Goal: Task Accomplishment & Management: Use online tool/utility

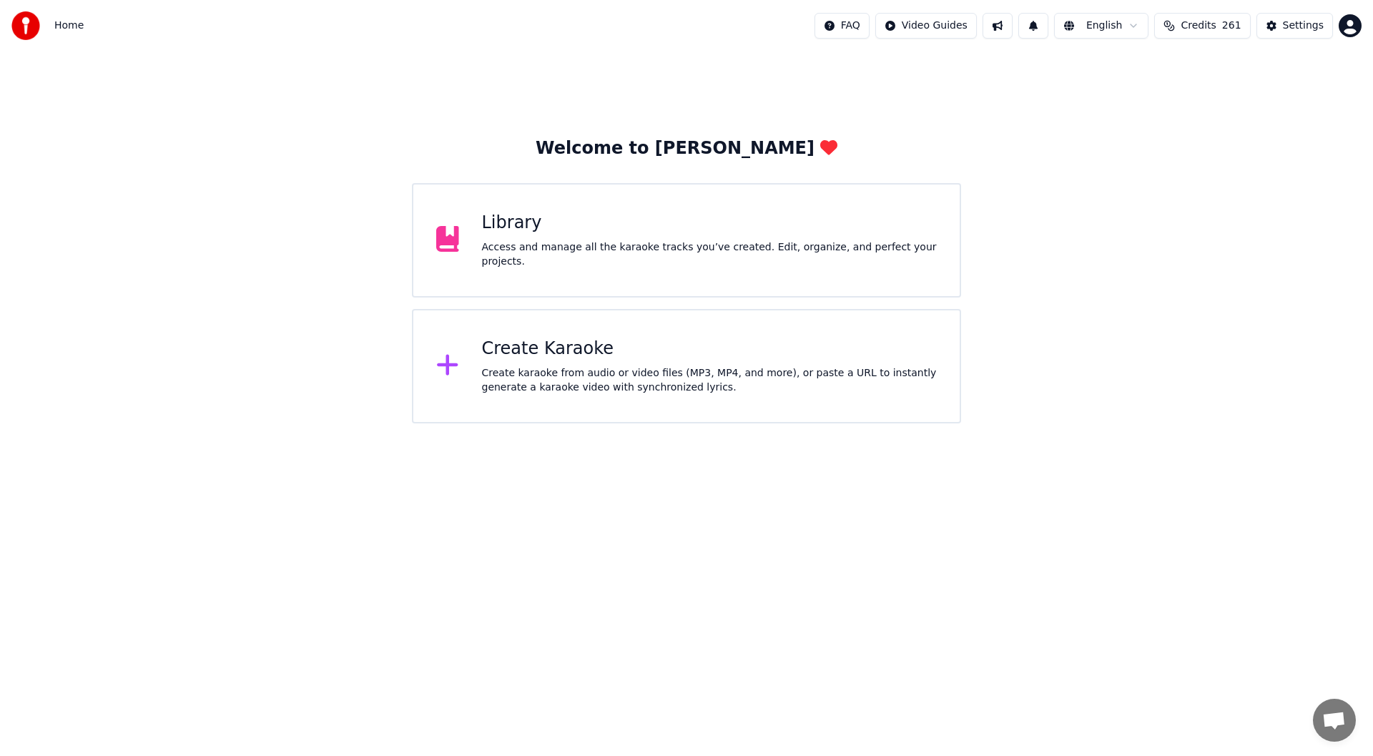
click at [690, 217] on div "Library Access and manage all the karaoke tracks you’ve created. Edit, organize…" at bounding box center [686, 240] width 549 height 114
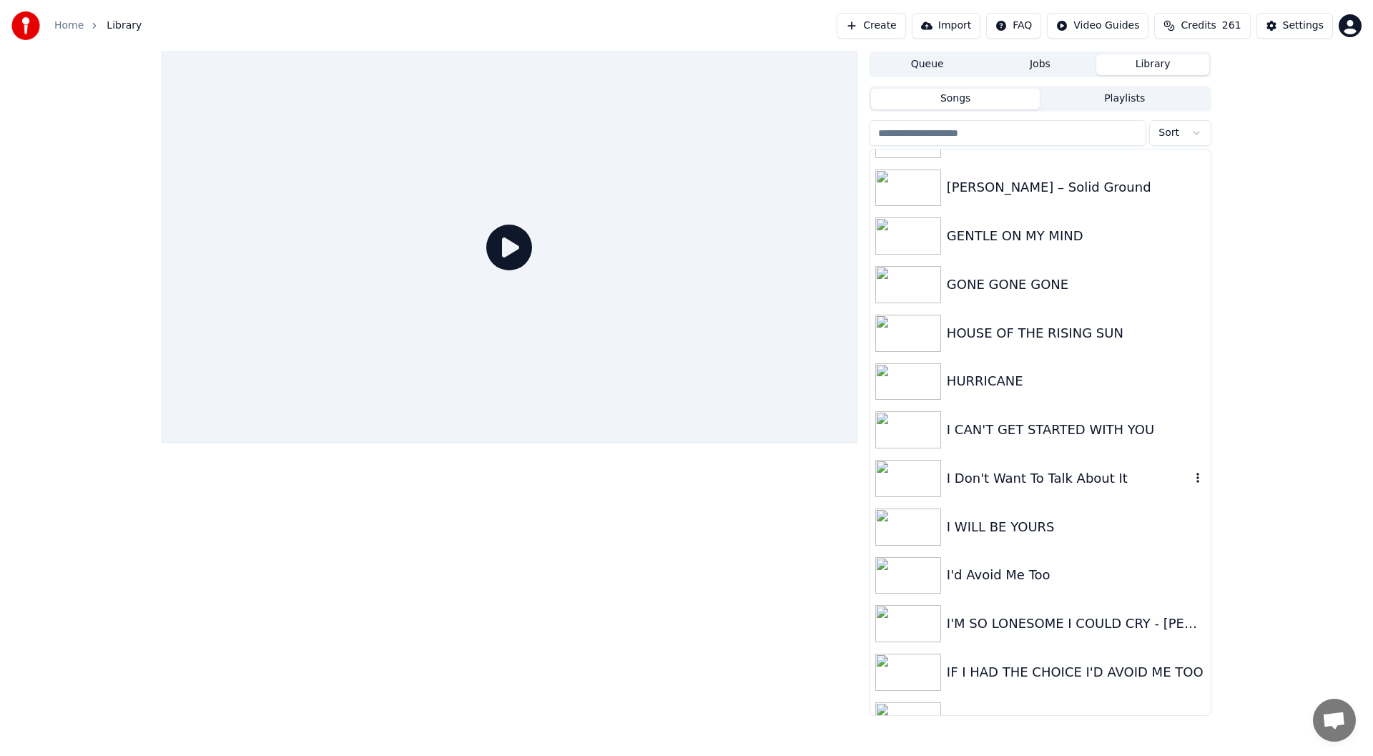
scroll to position [930, 0]
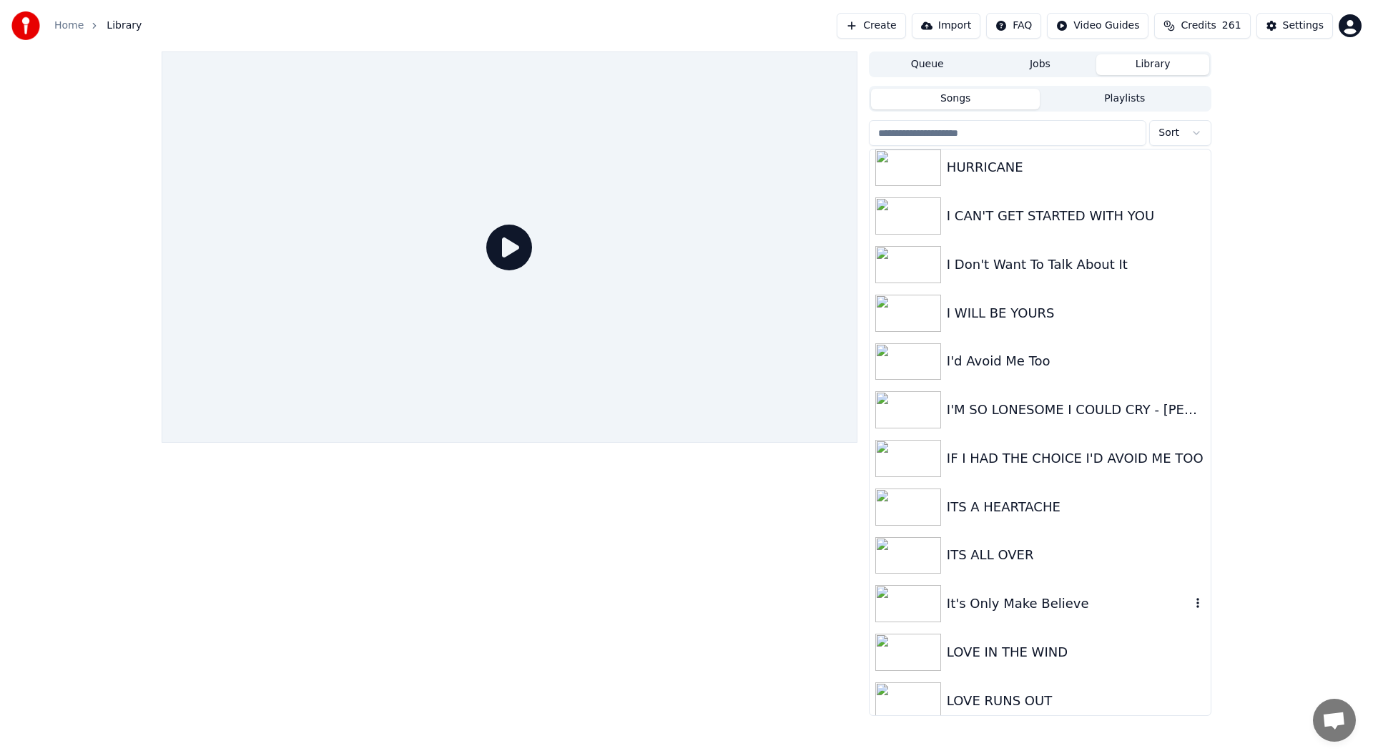
click at [1010, 600] on div "It's Only Make Believe" at bounding box center [1069, 604] width 244 height 20
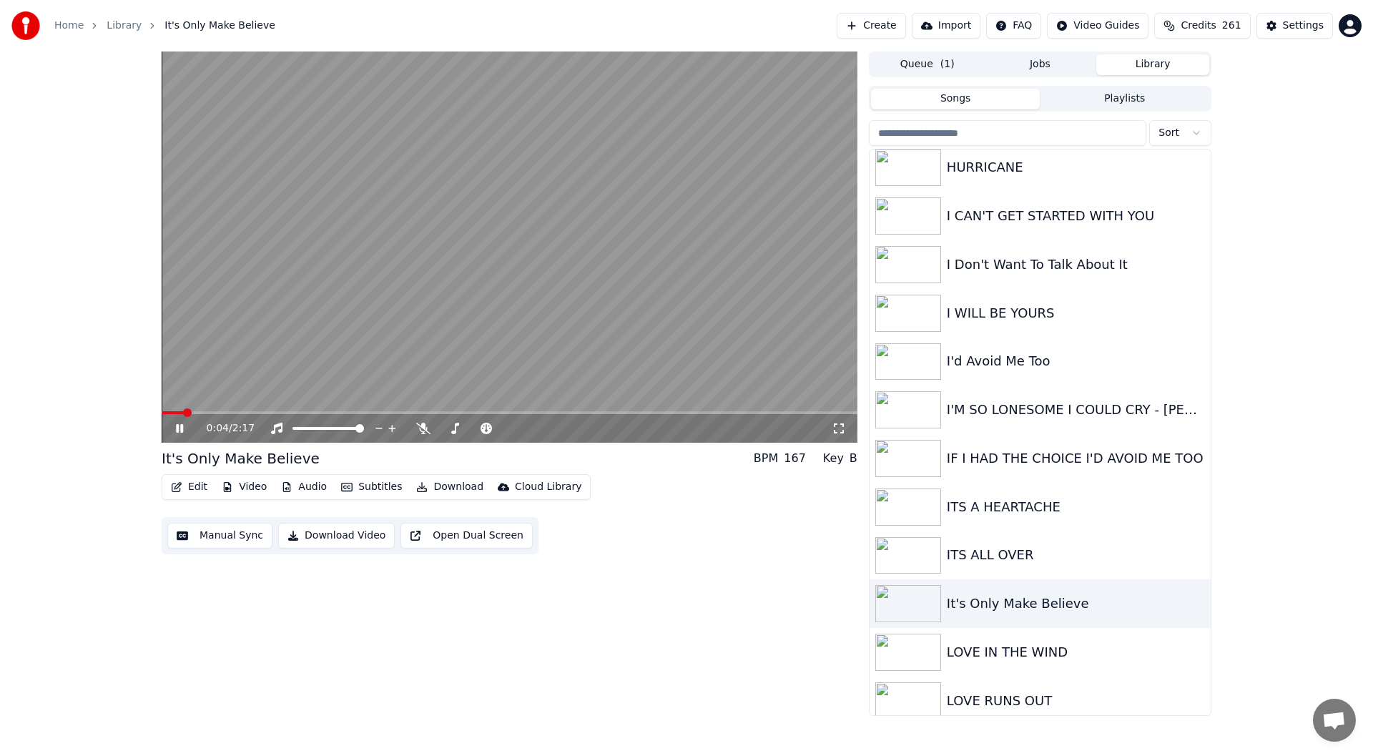
click at [179, 425] on icon at bounding box center [179, 428] width 7 height 9
click at [195, 487] on button "Edit" at bounding box center [189, 487] width 48 height 20
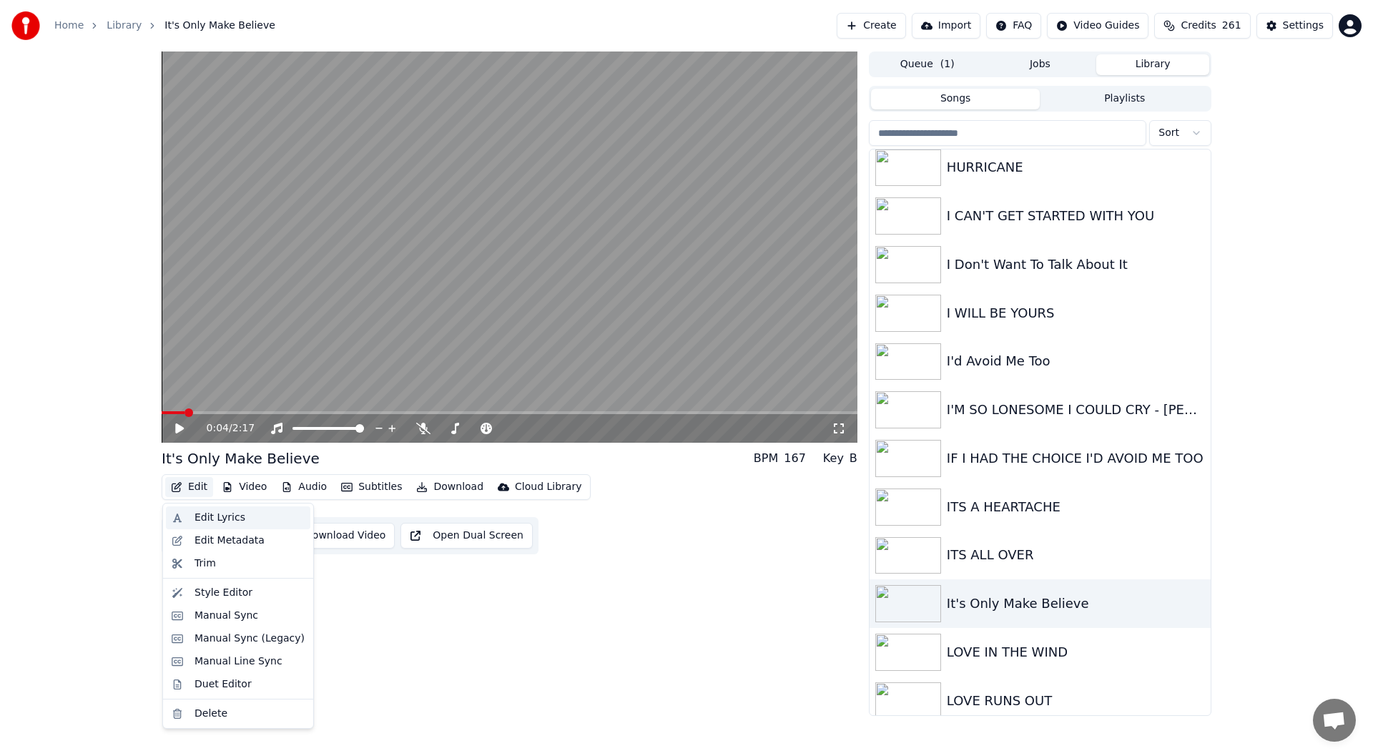
click at [203, 516] on div "Edit Lyrics" at bounding box center [220, 518] width 51 height 14
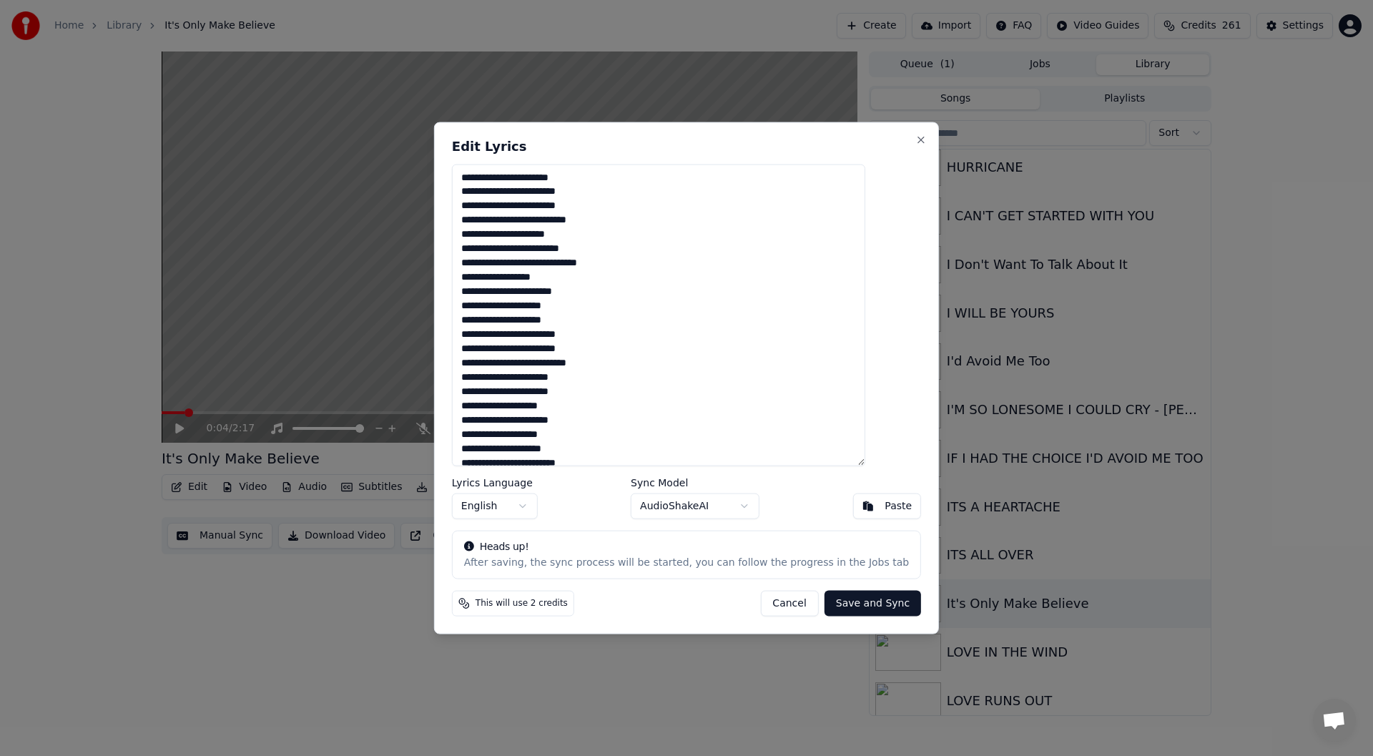
click at [770, 602] on button "Cancel" at bounding box center [789, 604] width 58 height 26
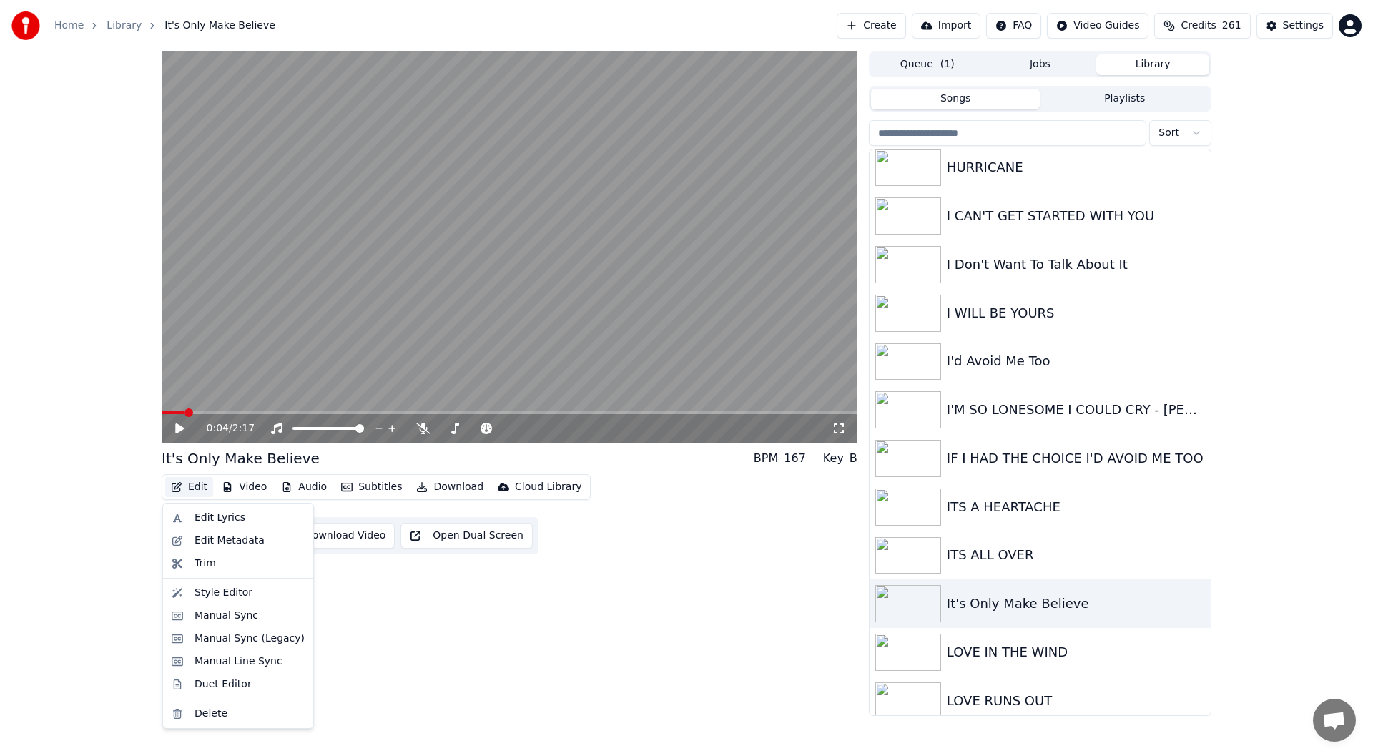
click at [189, 484] on button "Edit" at bounding box center [189, 487] width 48 height 20
click at [230, 638] on div "Manual Sync (Legacy)" at bounding box center [250, 638] width 110 height 14
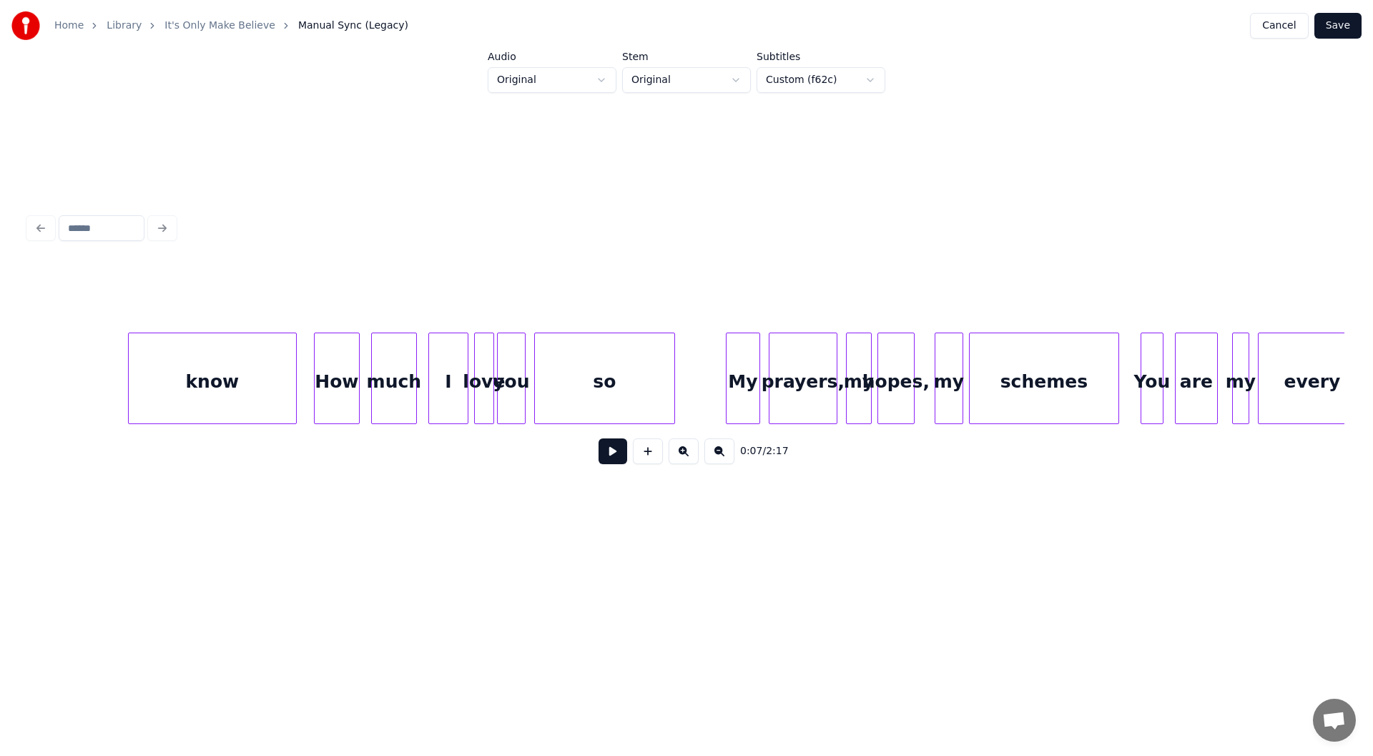
scroll to position [0, 16074]
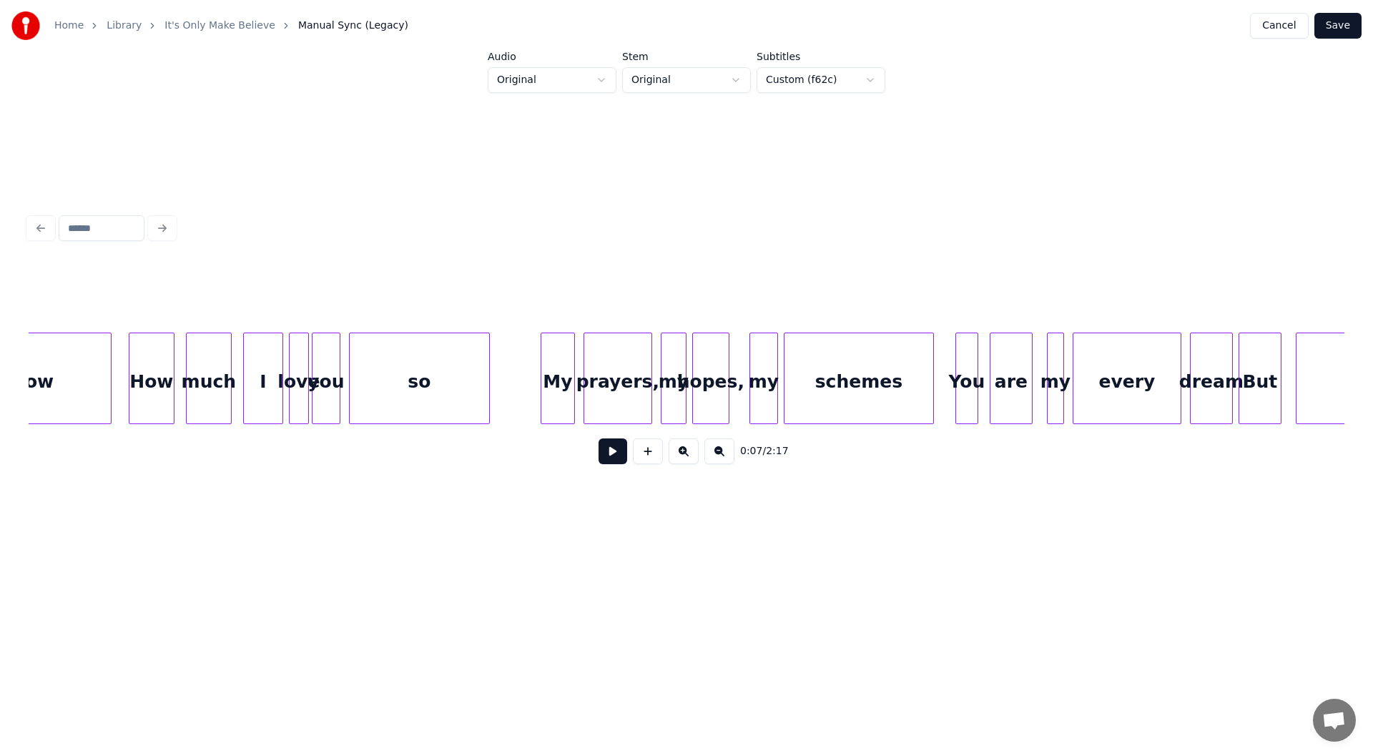
click at [554, 375] on div "My" at bounding box center [557, 381] width 33 height 97
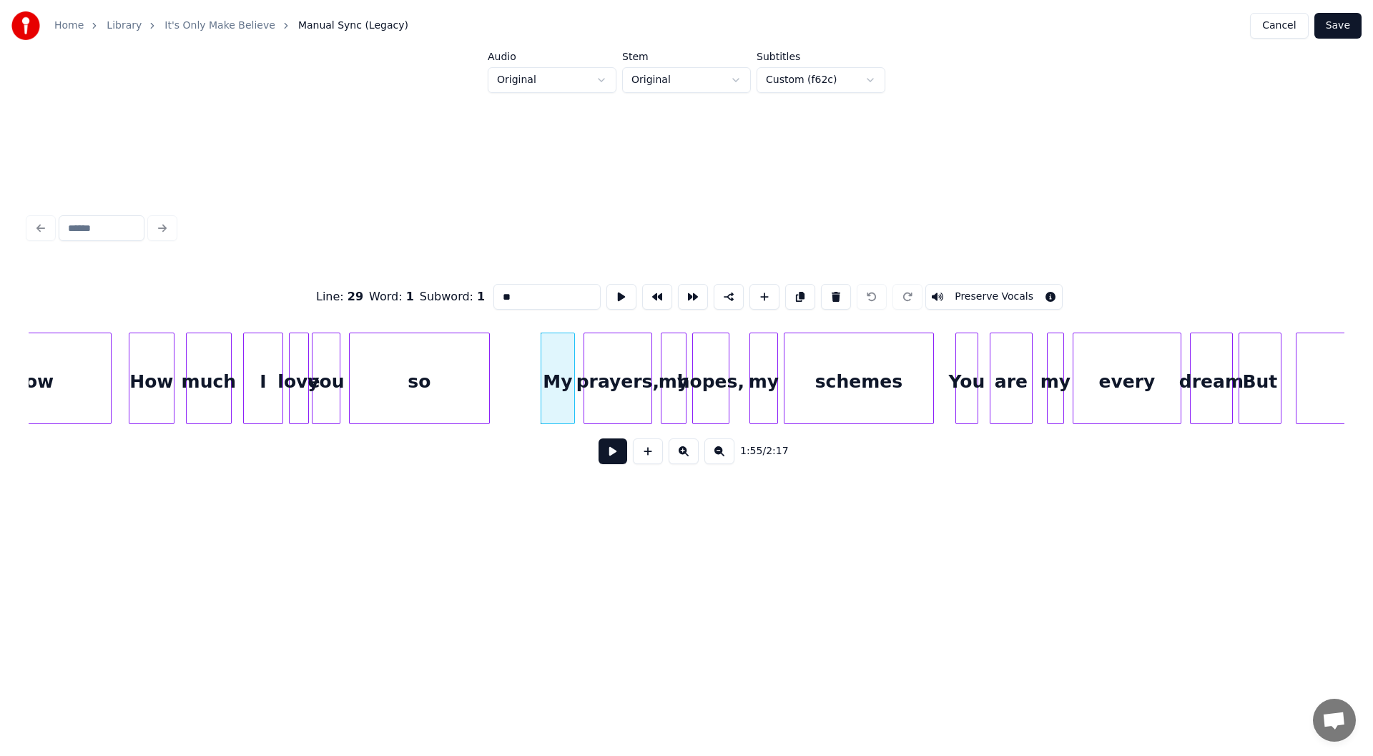
click at [611, 453] on button at bounding box center [613, 451] width 29 height 26
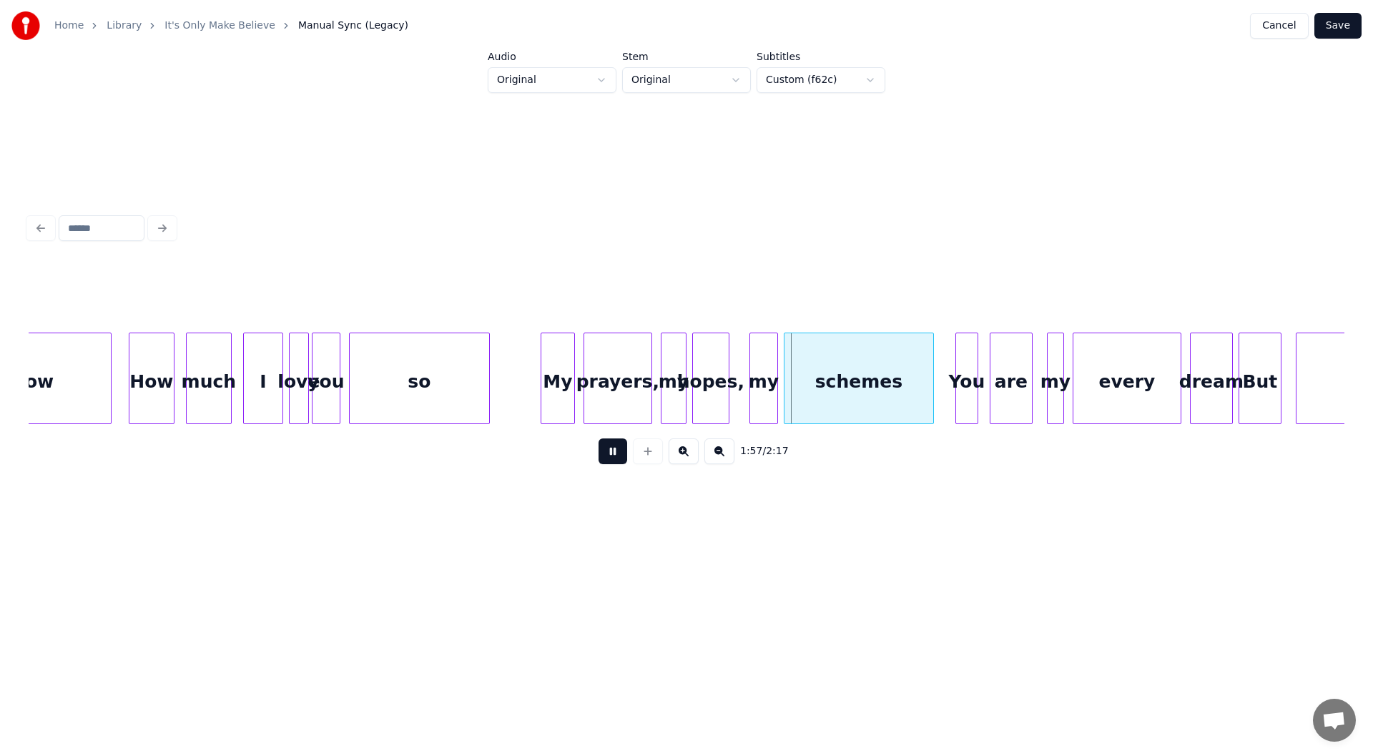
click at [612, 453] on button at bounding box center [613, 451] width 29 height 26
click at [788, 377] on div at bounding box center [790, 378] width 4 height 90
click at [773, 386] on div "my" at bounding box center [772, 381] width 27 height 97
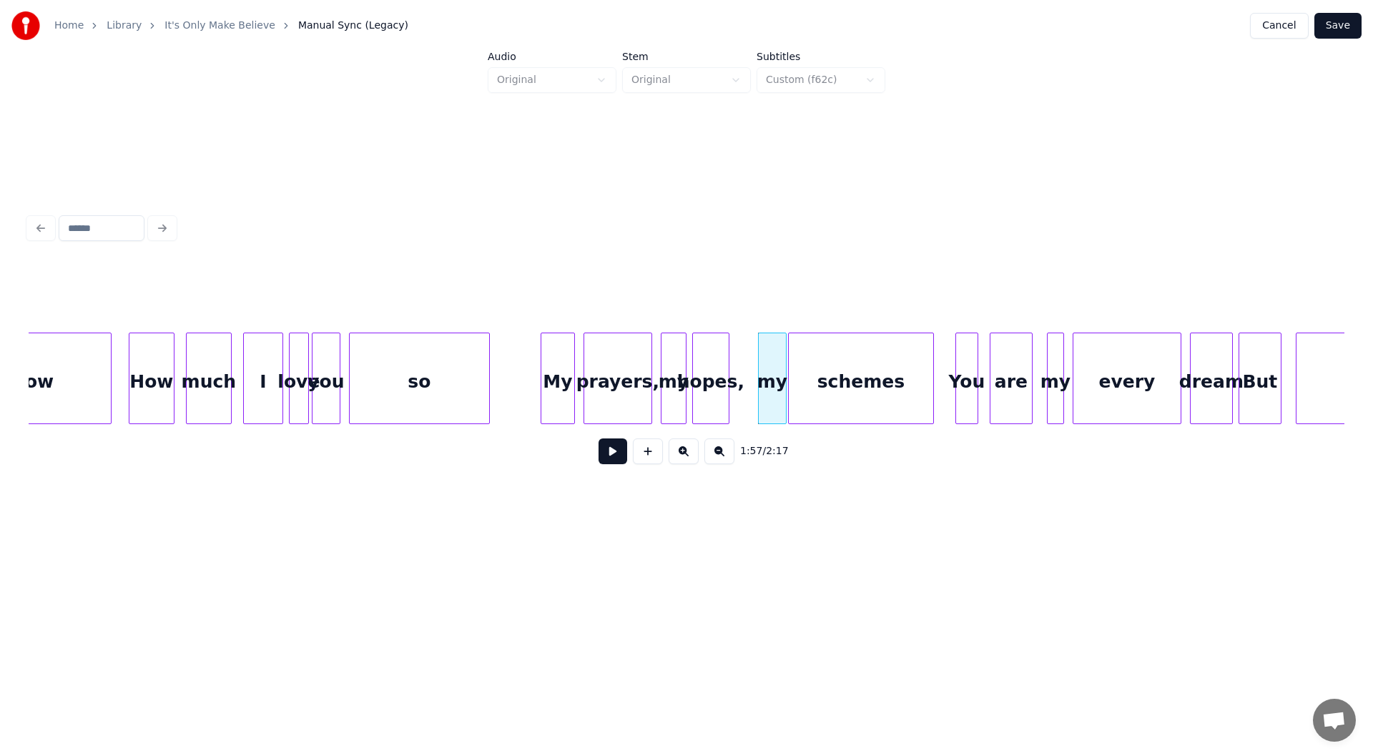
click at [729, 366] on div "hopes," at bounding box center [711, 381] width 36 height 97
click at [644, 454] on button at bounding box center [648, 451] width 30 height 26
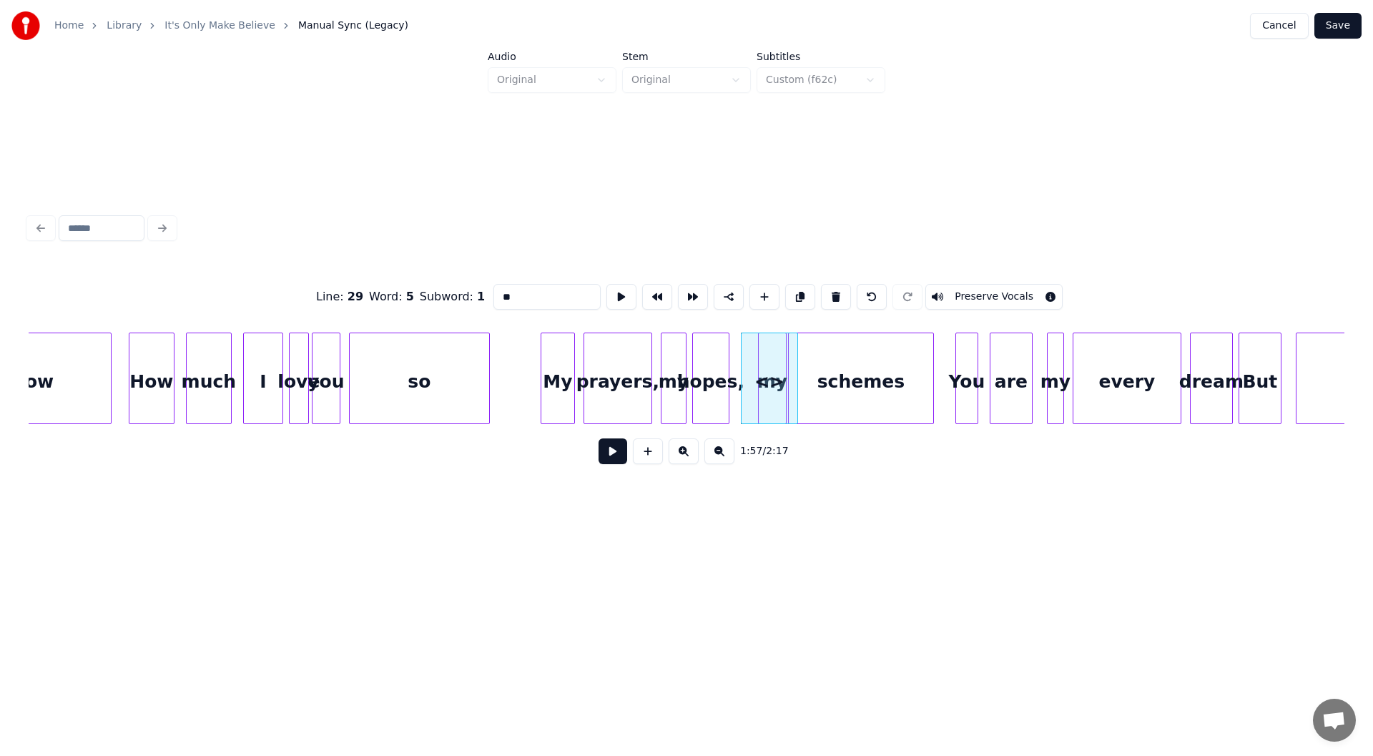
drag, startPoint x: 515, startPoint y: 289, endPoint x: 463, endPoint y: 290, distance: 52.2
click at [463, 290] on div "Line : 29 Word : 5 Subword : 1 ** Preserve Vocals" at bounding box center [687, 297] width 1316 height 72
type input "*"
click at [768, 358] on div "and" at bounding box center [765, 381] width 56 height 97
click at [754, 379] on div at bounding box center [754, 378] width 4 height 90
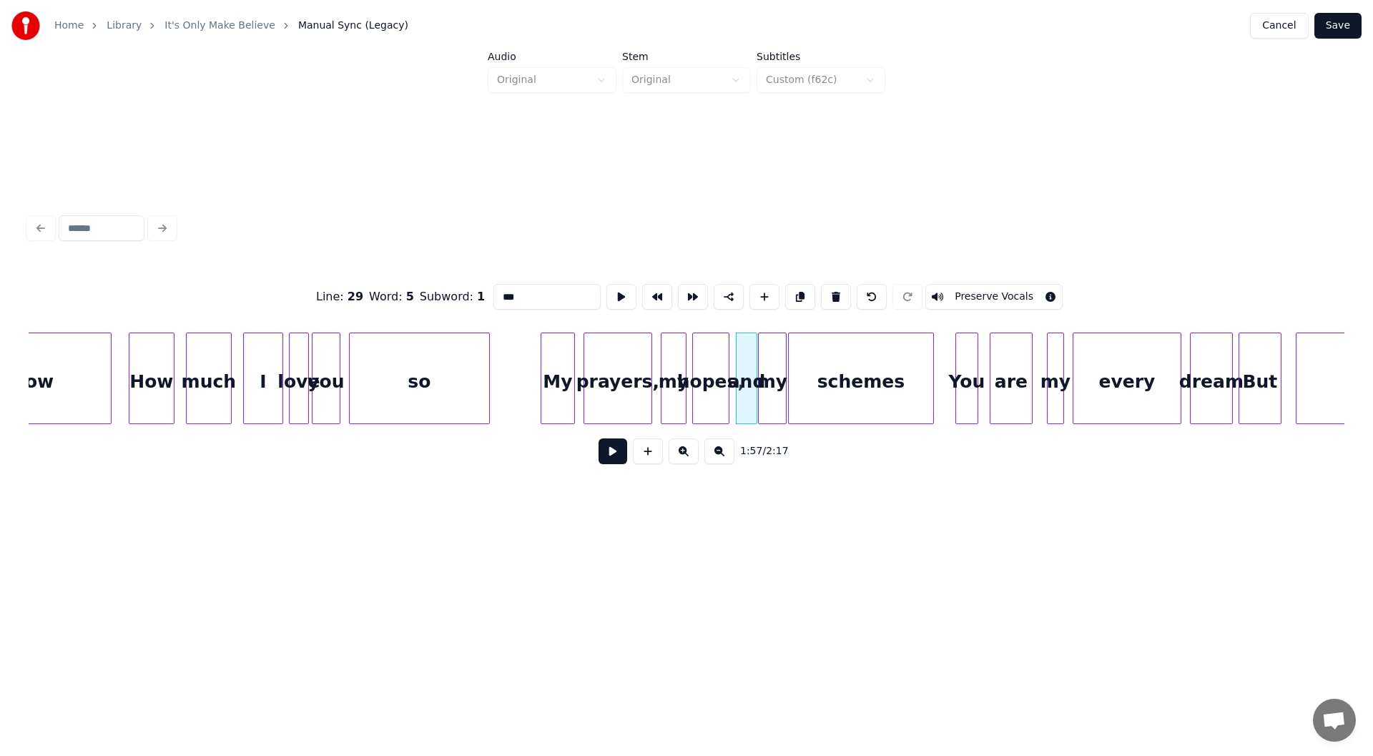
click at [559, 382] on div "My" at bounding box center [557, 381] width 33 height 97
type input "**"
click at [616, 452] on button at bounding box center [613, 451] width 29 height 26
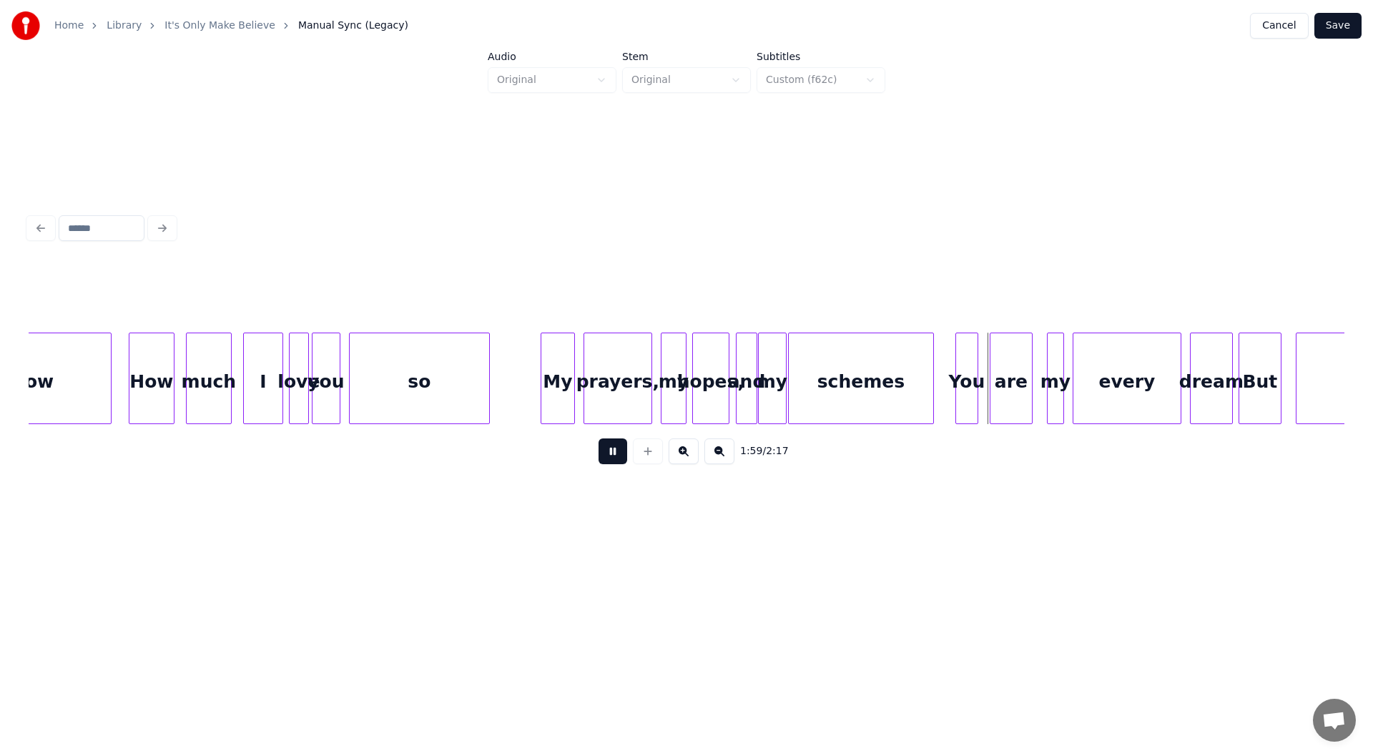
click at [616, 456] on button at bounding box center [613, 451] width 29 height 26
click at [1333, 26] on button "Save" at bounding box center [1337, 26] width 47 height 26
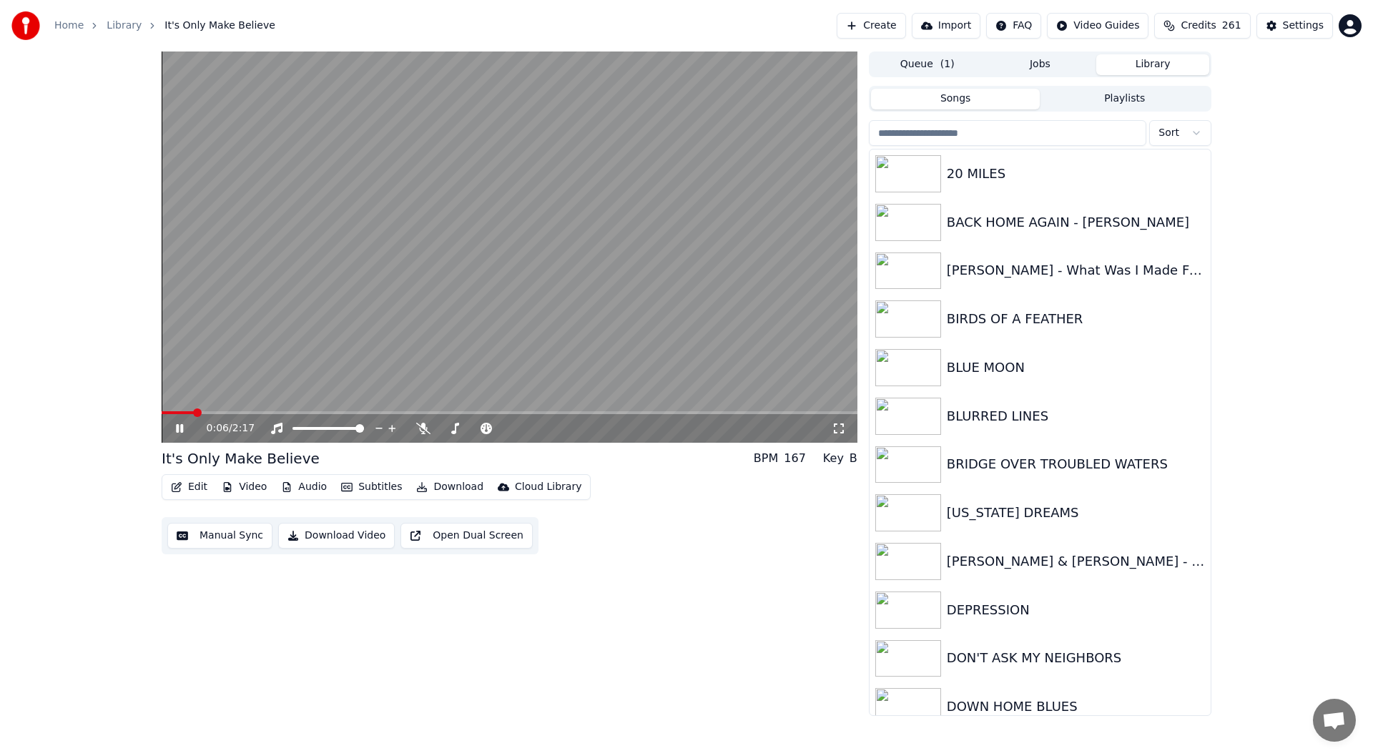
click at [677, 409] on video at bounding box center [510, 246] width 696 height 391
click at [679, 408] on video at bounding box center [510, 246] width 696 height 391
click at [678, 414] on span at bounding box center [510, 412] width 696 height 3
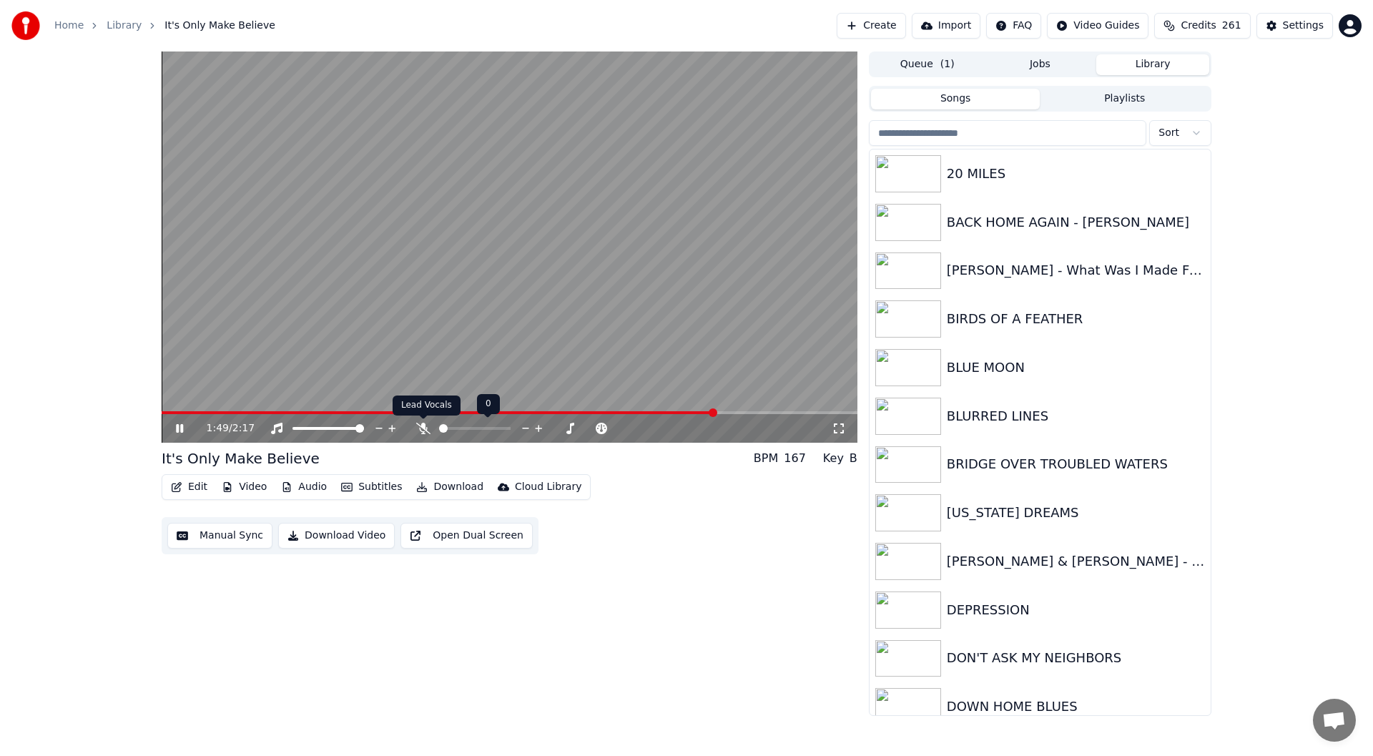
click at [423, 428] on icon at bounding box center [423, 428] width 14 height 11
click at [443, 483] on button "Download" at bounding box center [449, 487] width 79 height 20
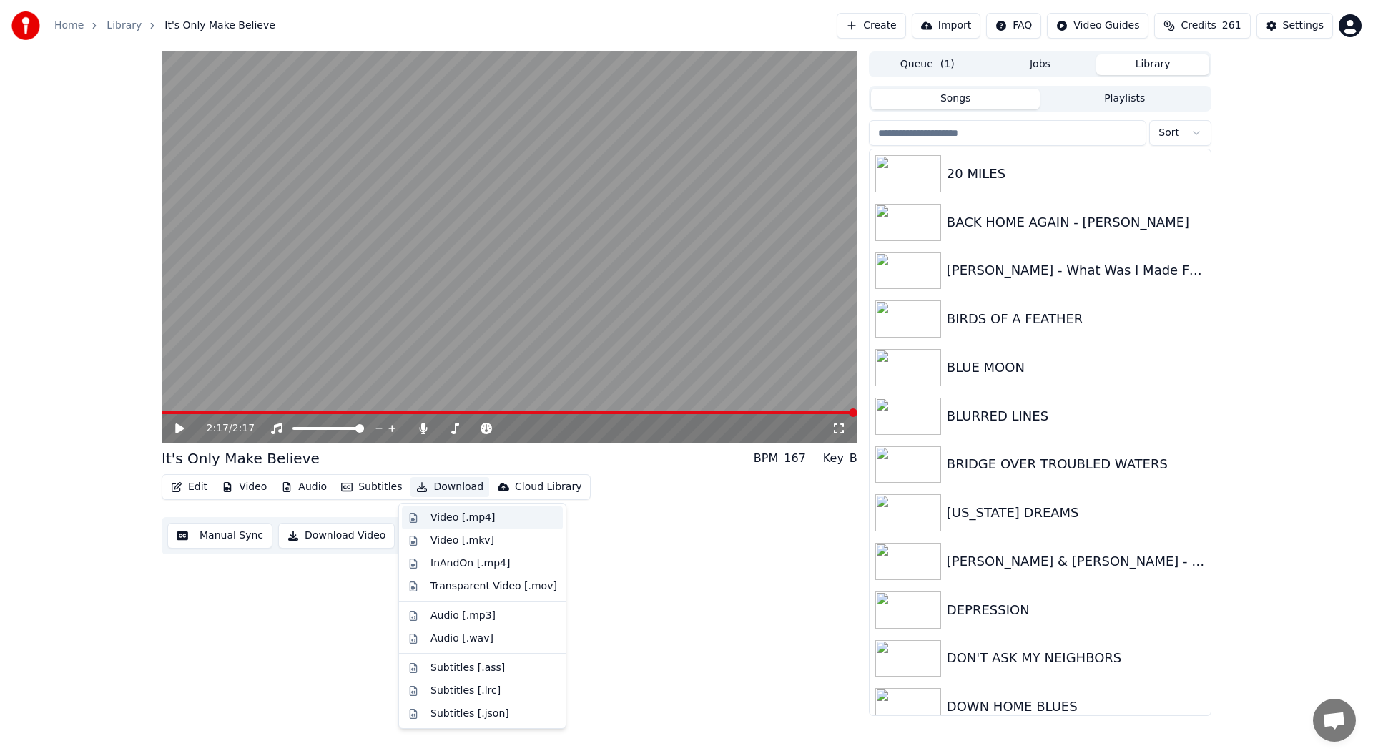
click at [448, 519] on div "Video [.mp4]" at bounding box center [463, 518] width 64 height 14
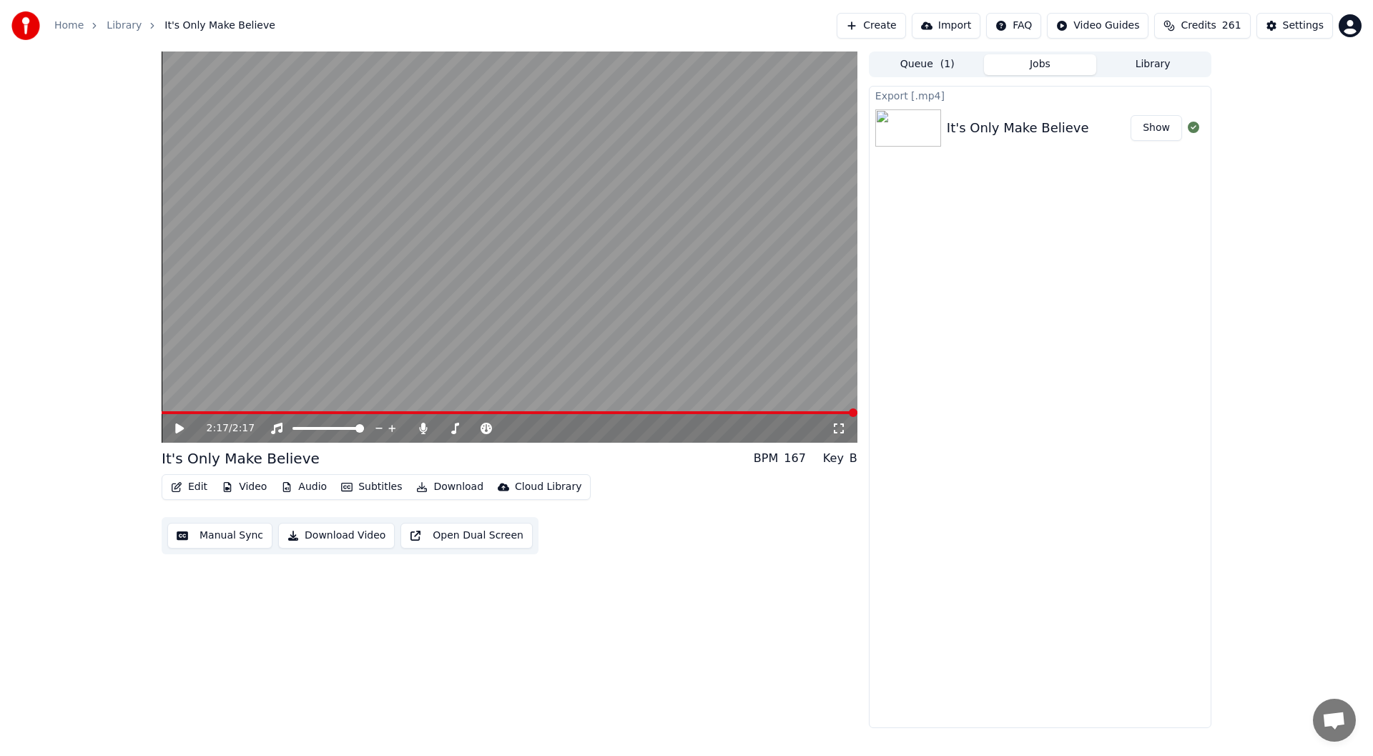
click at [1159, 126] on button "Show" at bounding box center [1156, 128] width 51 height 26
